Goal: Find contact information: Find contact information

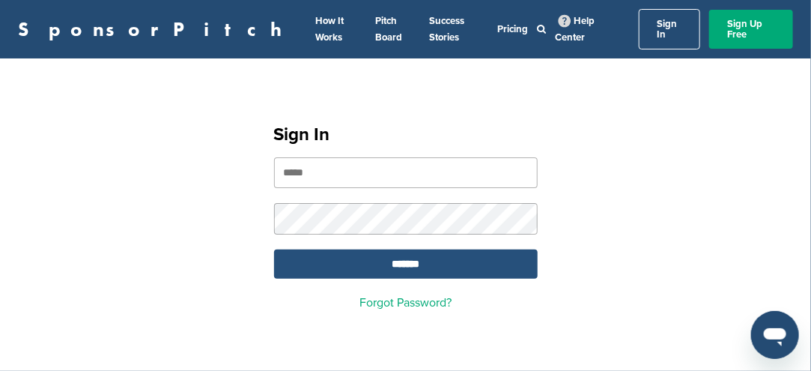
type input "**********"
click at [400, 256] on input "*******" at bounding box center [406, 264] width 264 height 29
click at [392, 256] on input "*******" at bounding box center [406, 264] width 264 height 29
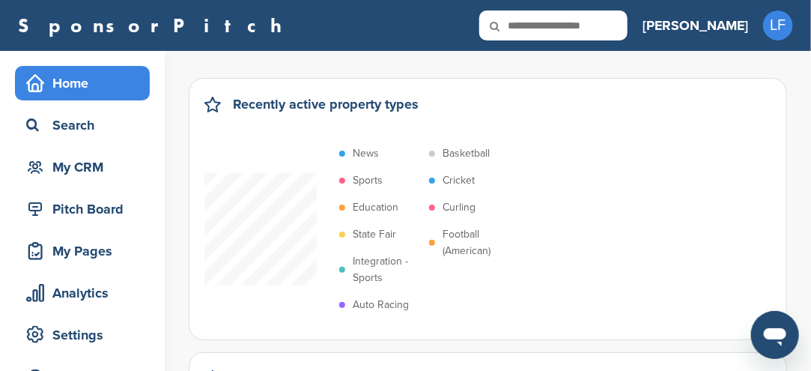
click at [372, 261] on p "Integration - Sports" at bounding box center [387, 269] width 69 height 33
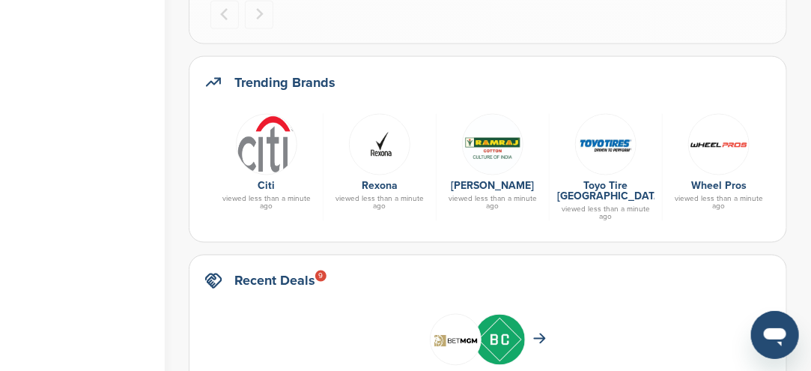
scroll to position [749, 0]
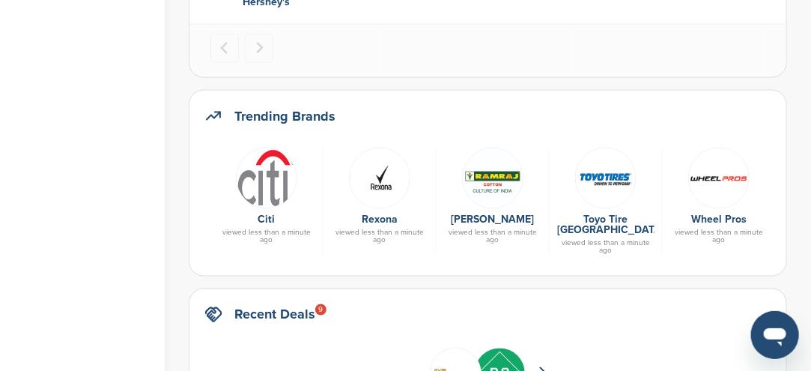
click at [597, 181] on img at bounding box center [605, 178] width 61 height 61
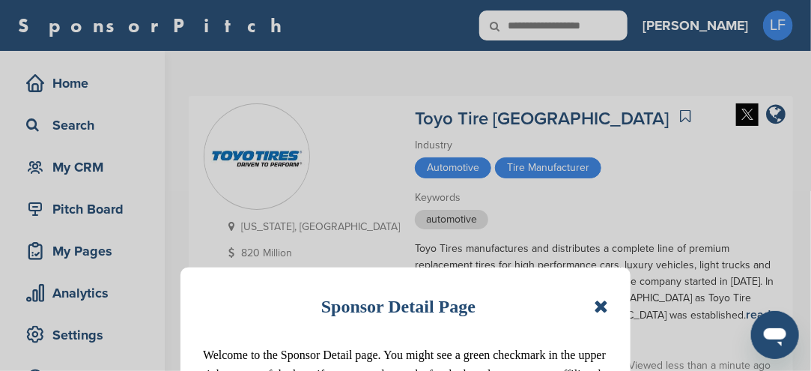
click at [600, 306] on icon at bounding box center [601, 306] width 14 height 18
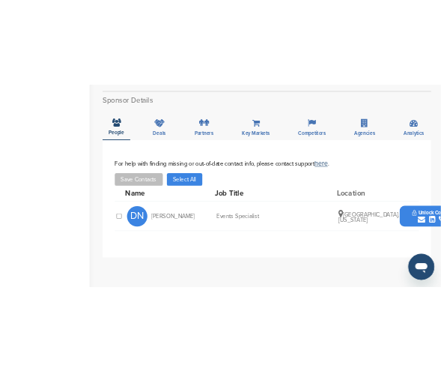
scroll to position [375, 0]
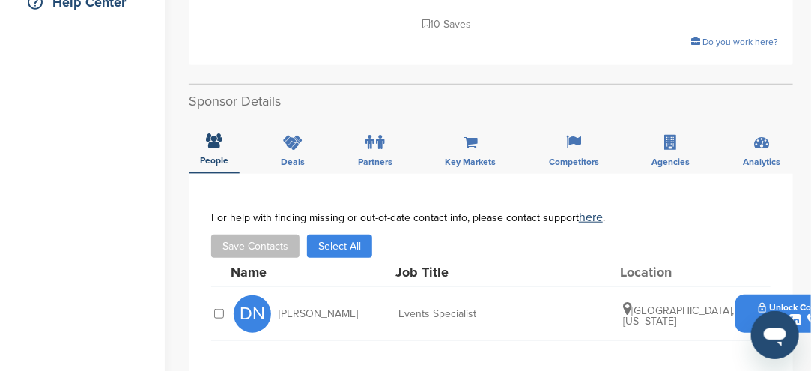
click at [759, 313] on div "submit" at bounding box center [796, 320] width 74 height 14
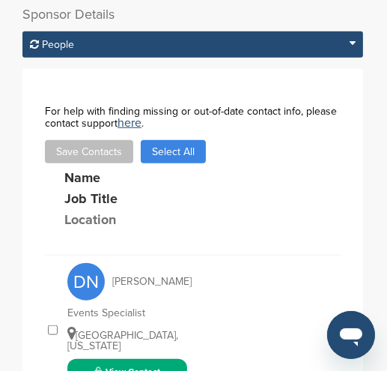
scroll to position [599, 0]
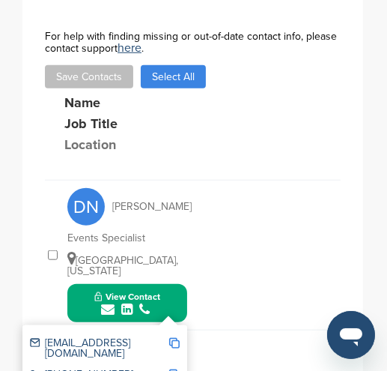
click at [178, 338] on img at bounding box center [174, 343] width 10 height 10
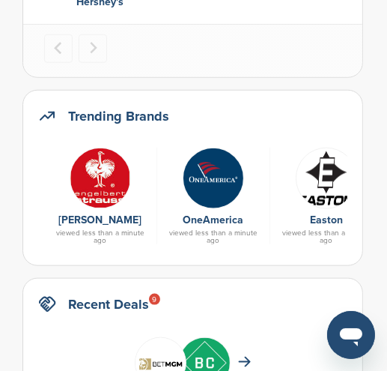
scroll to position [824, 0]
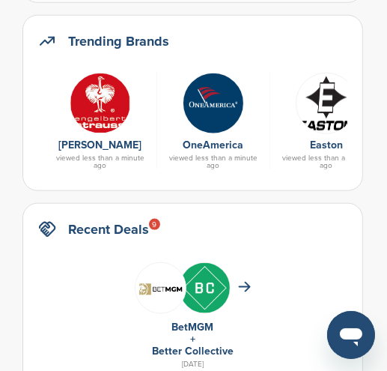
click at [96, 113] on img at bounding box center [100, 103] width 61 height 61
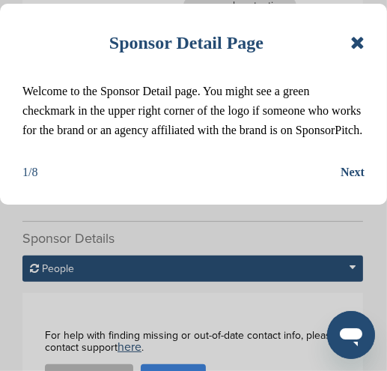
scroll to position [375, 0]
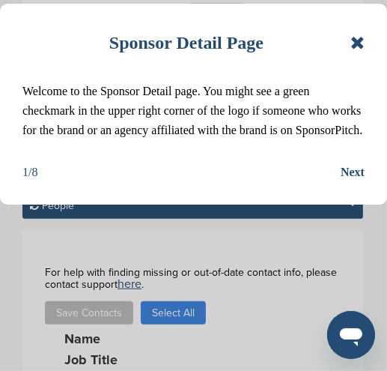
click at [363, 43] on icon at bounding box center [358, 43] width 14 height 18
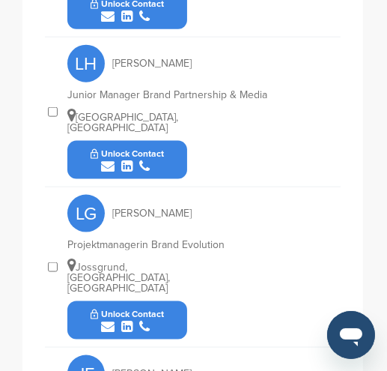
scroll to position [824, 0]
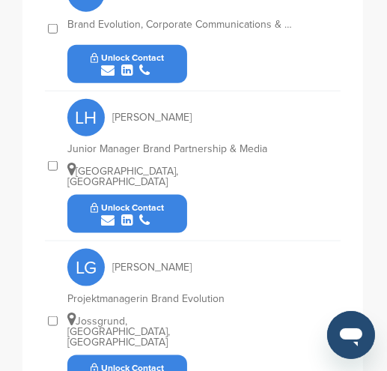
drag, startPoint x: 162, startPoint y: 166, endPoint x: 157, endPoint y: 160, distance: 8.5
click at [157, 214] on div "submit" at bounding box center [128, 221] width 74 height 14
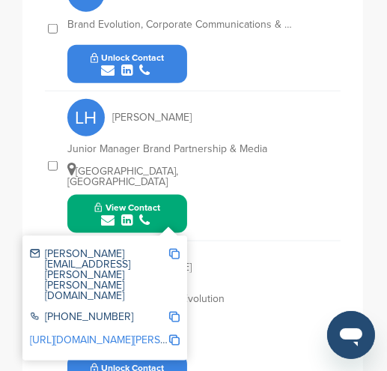
click at [157, 214] on div "submit" at bounding box center [127, 221] width 66 height 14
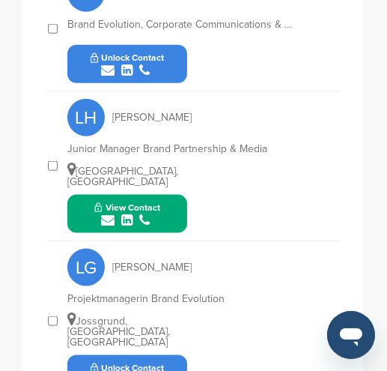
click at [157, 214] on div "submit" at bounding box center [127, 221] width 66 height 14
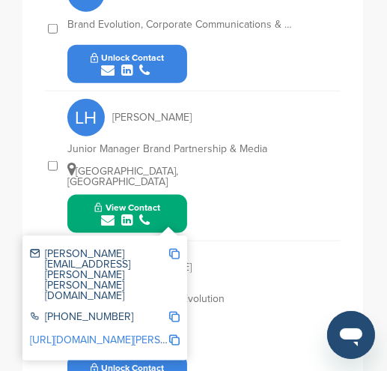
click at [175, 249] on img at bounding box center [174, 254] width 10 height 10
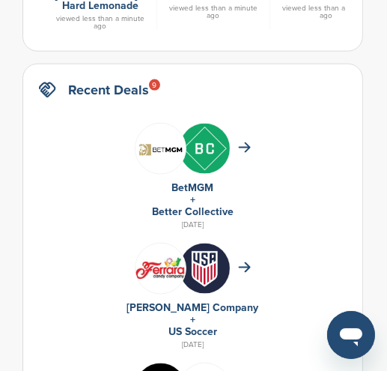
scroll to position [824, 0]
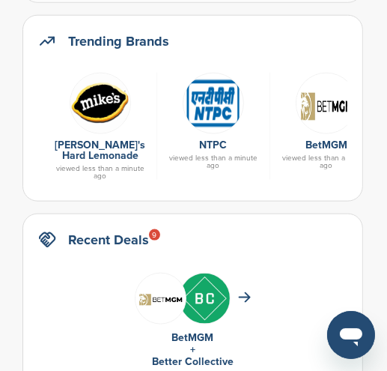
click at [324, 107] on img at bounding box center [326, 103] width 61 height 61
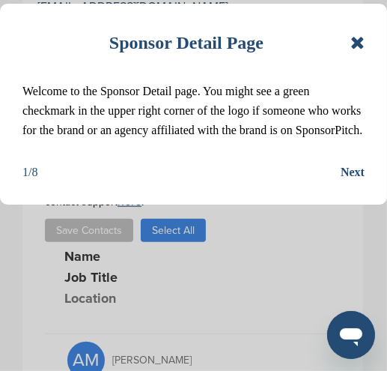
scroll to position [750, 0]
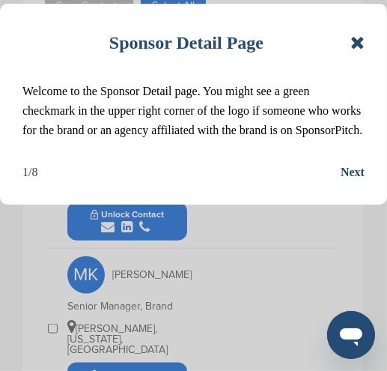
click at [357, 39] on icon at bounding box center [358, 43] width 14 height 18
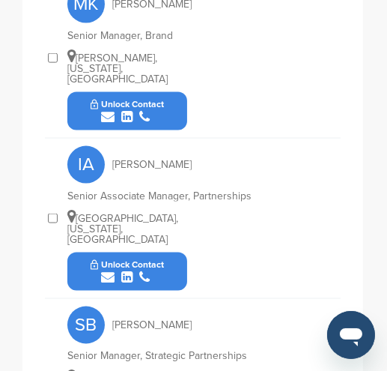
scroll to position [1050, 0]
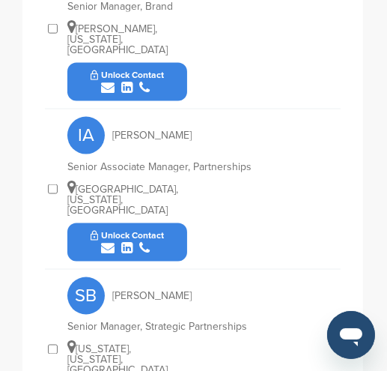
click at [160, 241] on div "submit" at bounding box center [128, 248] width 74 height 14
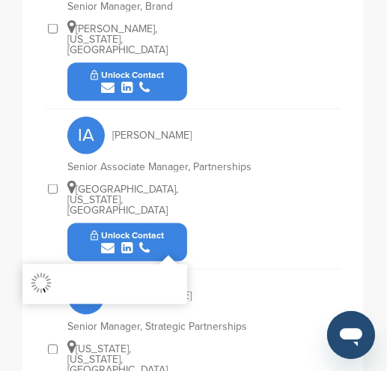
click at [160, 241] on div "submit" at bounding box center [128, 248] width 74 height 14
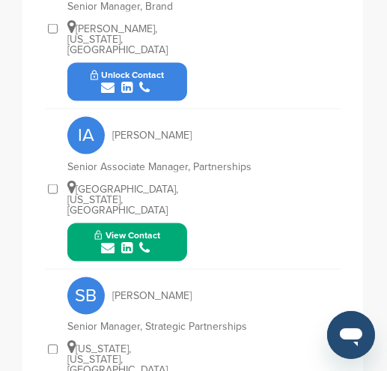
click at [163, 224] on button "View Contact" at bounding box center [127, 242] width 102 height 45
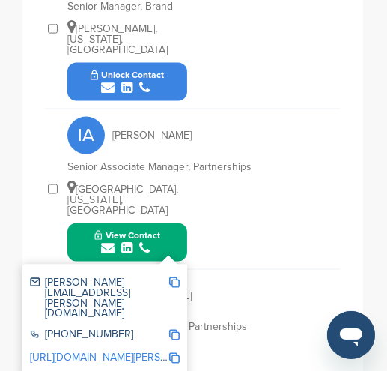
click at [172, 277] on img at bounding box center [174, 282] width 10 height 10
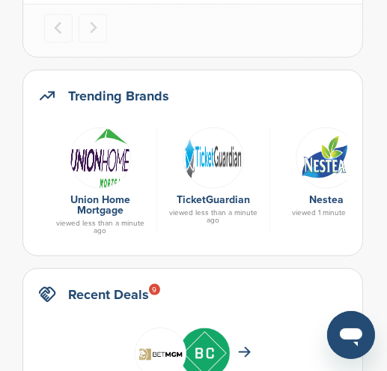
scroll to position [749, 0]
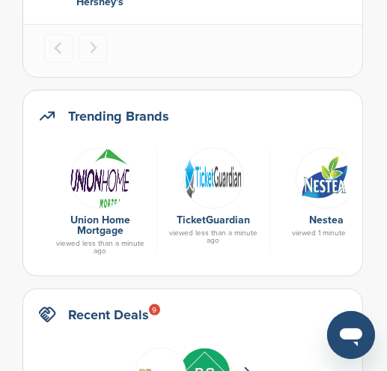
click at [219, 179] on img at bounding box center [213, 178] width 61 height 61
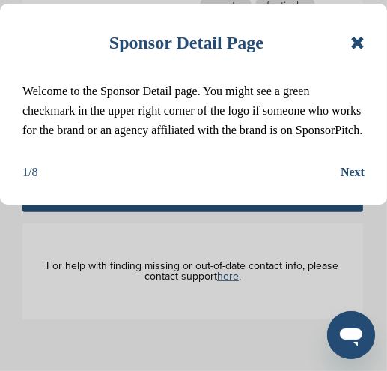
scroll to position [300, 0]
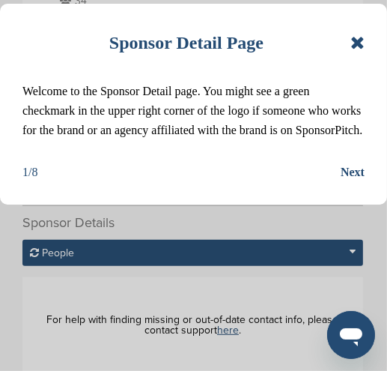
click at [357, 45] on icon at bounding box center [358, 43] width 14 height 18
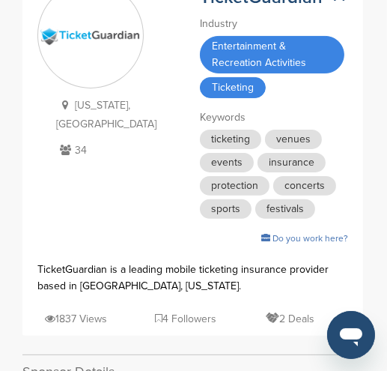
scroll to position [150, 0]
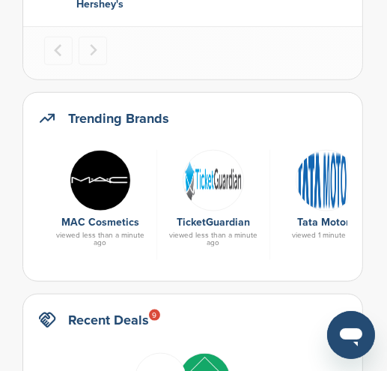
click at [319, 195] on img at bounding box center [326, 180] width 61 height 61
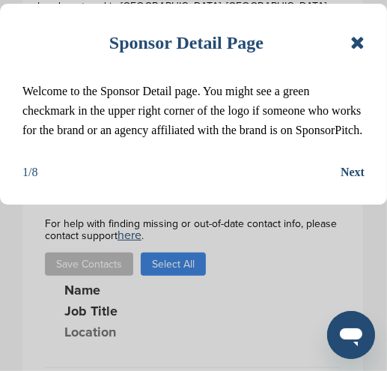
scroll to position [375, 0]
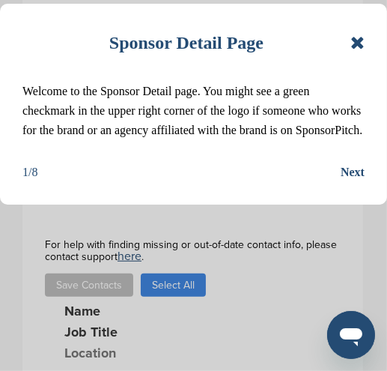
click at [357, 43] on icon at bounding box center [358, 43] width 14 height 18
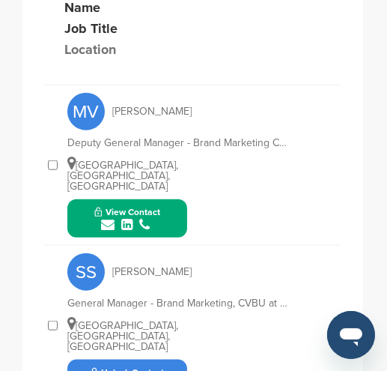
scroll to position [674, 0]
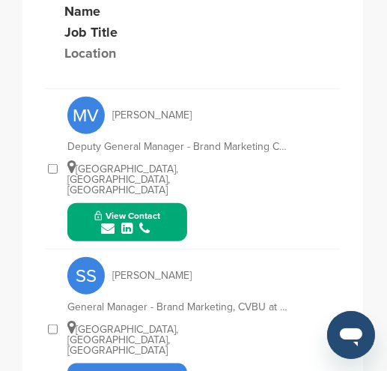
click at [166, 200] on button "View Contact" at bounding box center [127, 222] width 102 height 45
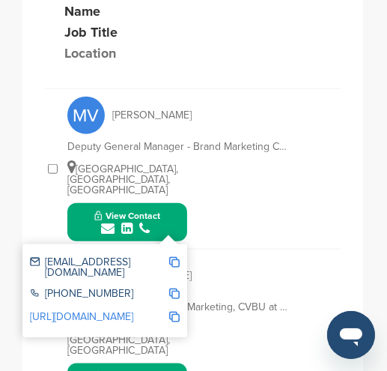
click at [166, 200] on button "View Contact" at bounding box center [127, 222] width 102 height 45
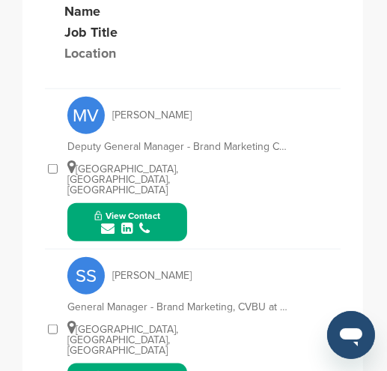
click at [164, 200] on button "View Contact" at bounding box center [127, 222] width 102 height 45
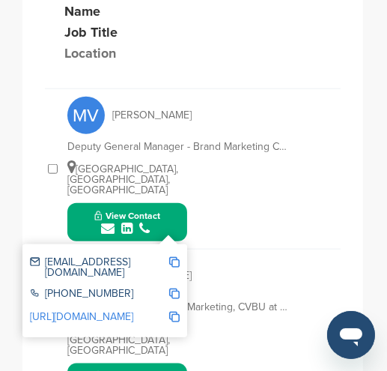
click at [178, 257] on img at bounding box center [174, 262] width 10 height 10
